Goal: Task Accomplishment & Management: Manage account settings

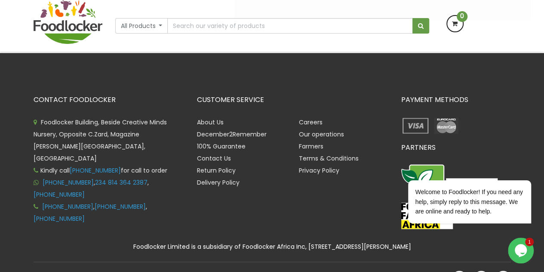
scroll to position [386, 0]
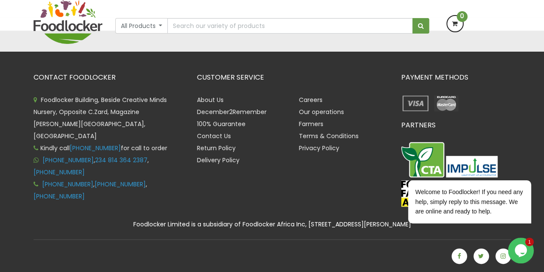
click at [189, 84] on div "CONTACT FOODLOCKER Foodlocker Building, Beside Creative Minds Nursery, Opposite…" at bounding box center [108, 141] width 163 height 136
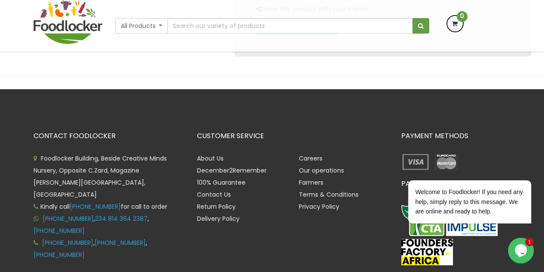
scroll to position [328, 0]
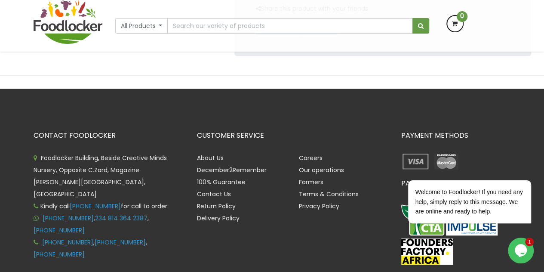
click at [132, 86] on div at bounding box center [272, 81] width 544 height 13
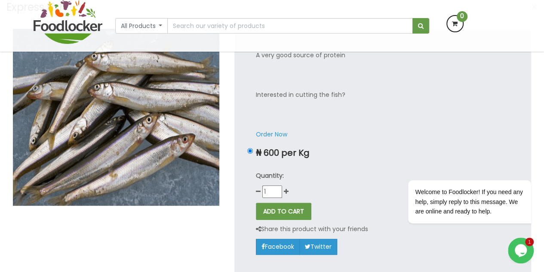
scroll to position [0, 0]
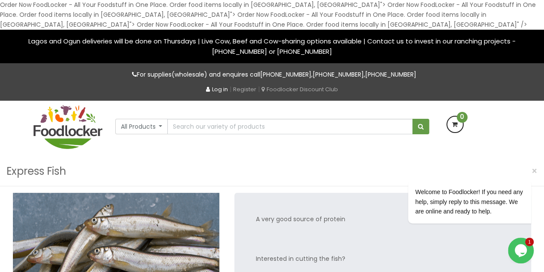
click at [218, 91] on link "Log in" at bounding box center [217, 89] width 22 height 8
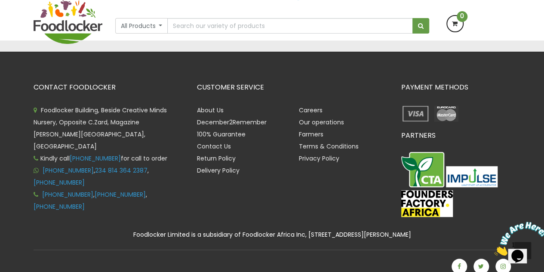
scroll to position [281, 0]
drag, startPoint x: 0, startPoint y: 0, endPoint x: 438, endPoint y: 214, distance: 486.9
click at [438, 214] on img at bounding box center [427, 203] width 52 height 27
